Goal: Task Accomplishment & Management: Use online tool/utility

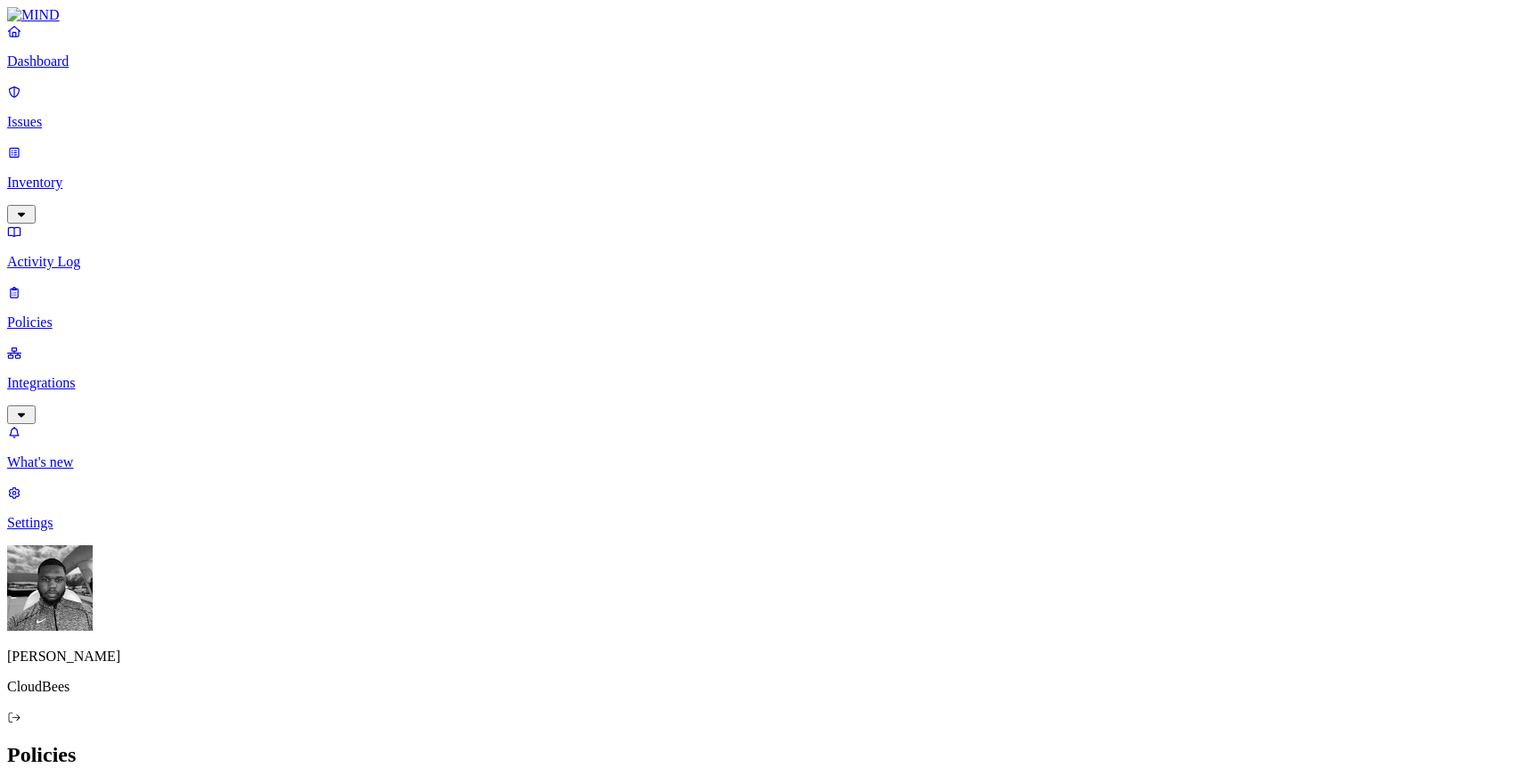
click at [127, 375] on p "Integrations" at bounding box center [770, 383] width 1526 height 16
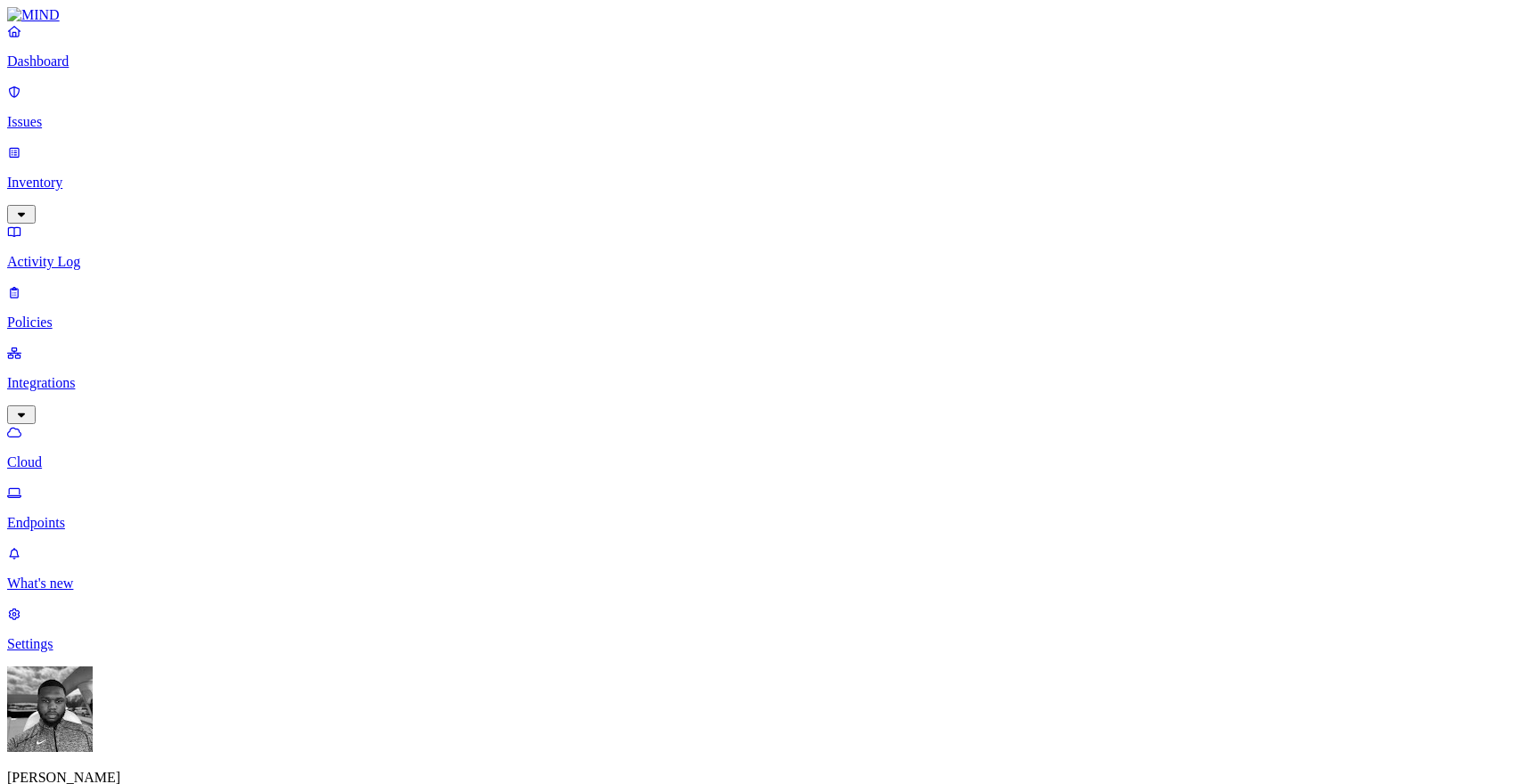
click at [119, 515] on p "Endpoints" at bounding box center [770, 523] width 1526 height 16
